Goal: Information Seeking & Learning: Learn about a topic

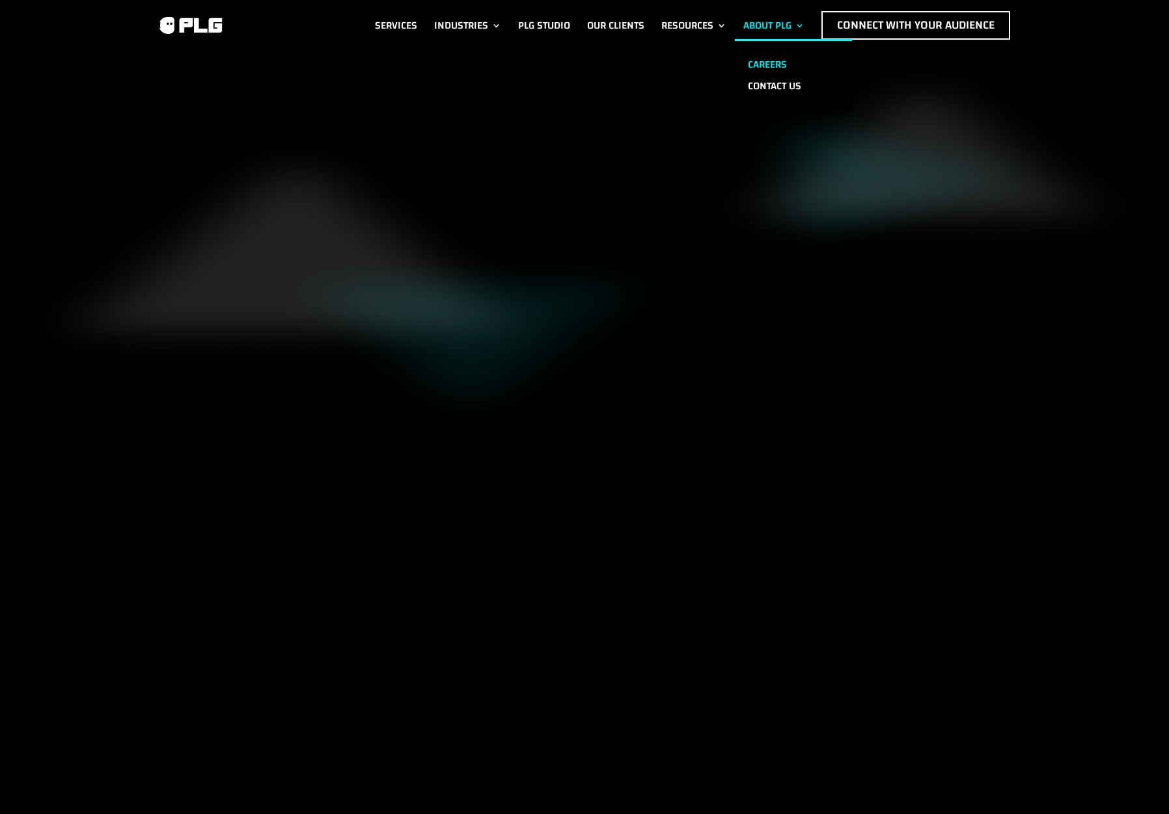
click at [755, 61] on link "Careers" at bounding box center [793, 64] width 117 height 21
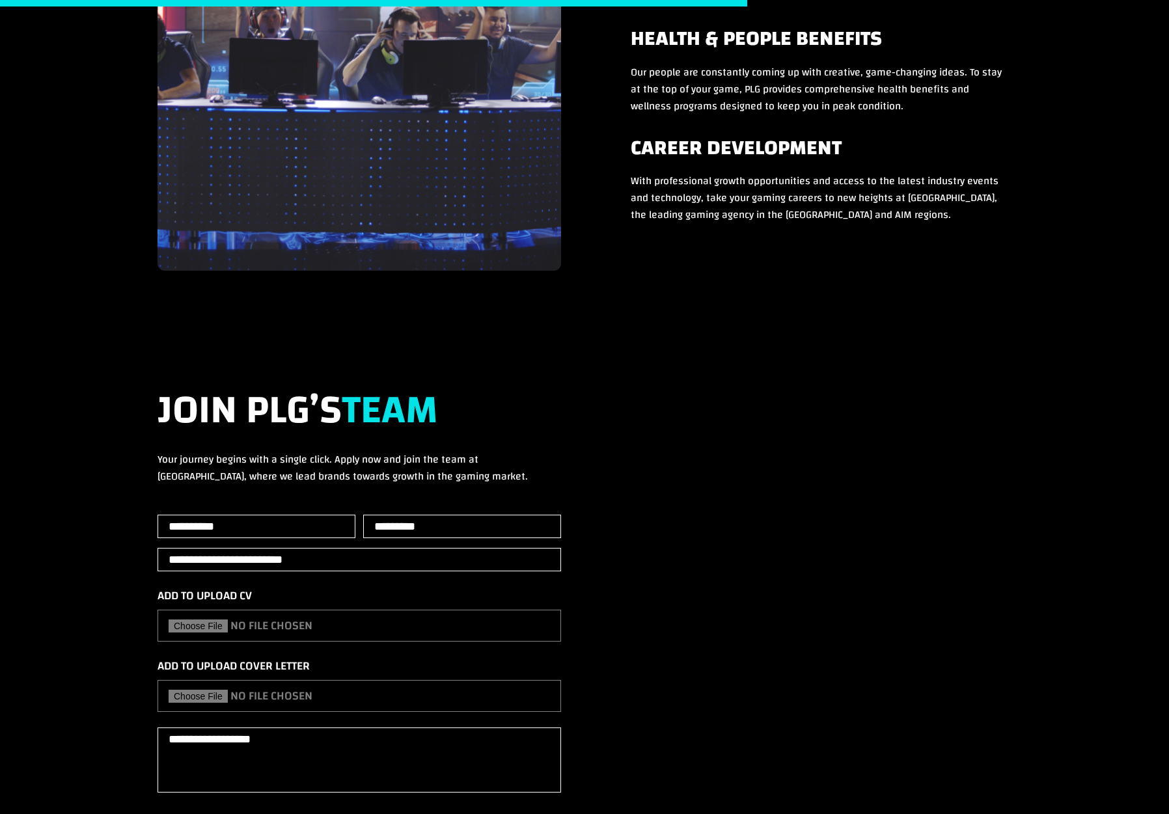
scroll to position [1432, 0]
